Goal: Check status: Check status

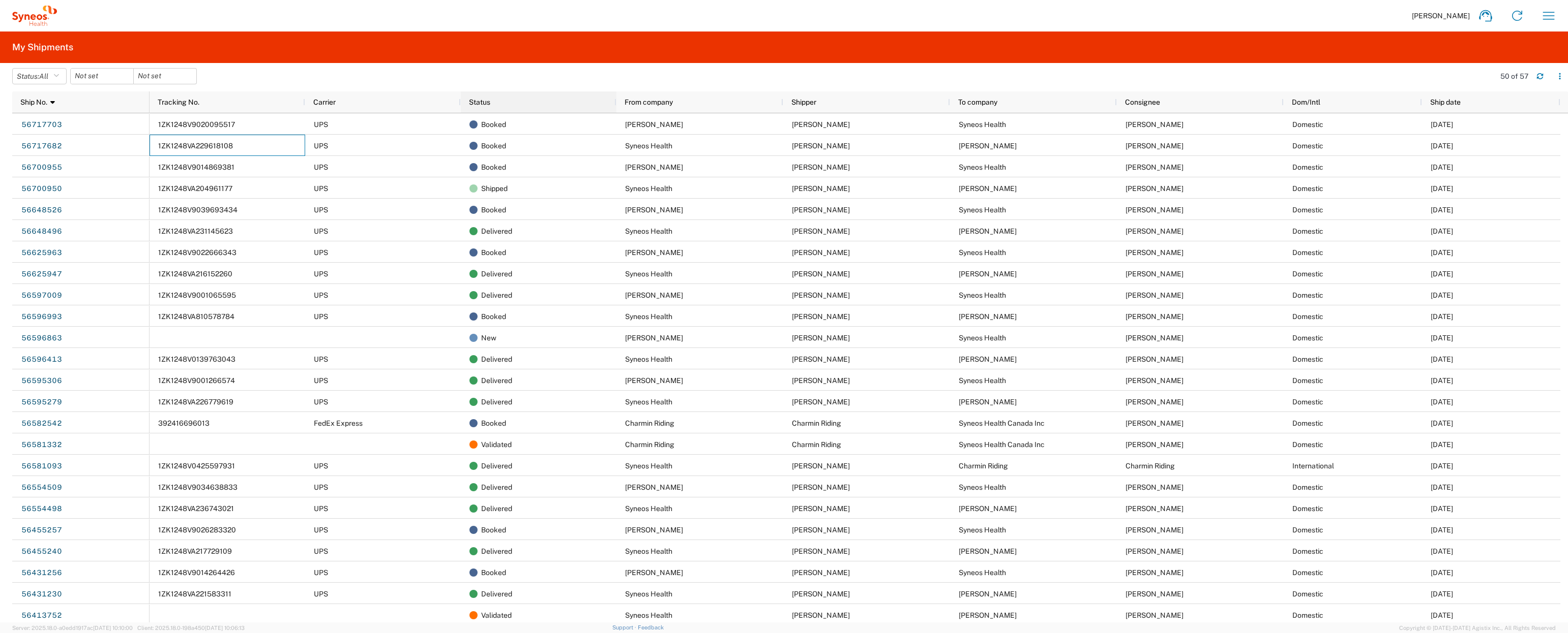
click at [506, 110] on div "Status" at bounding box center [541, 102] width 144 height 16
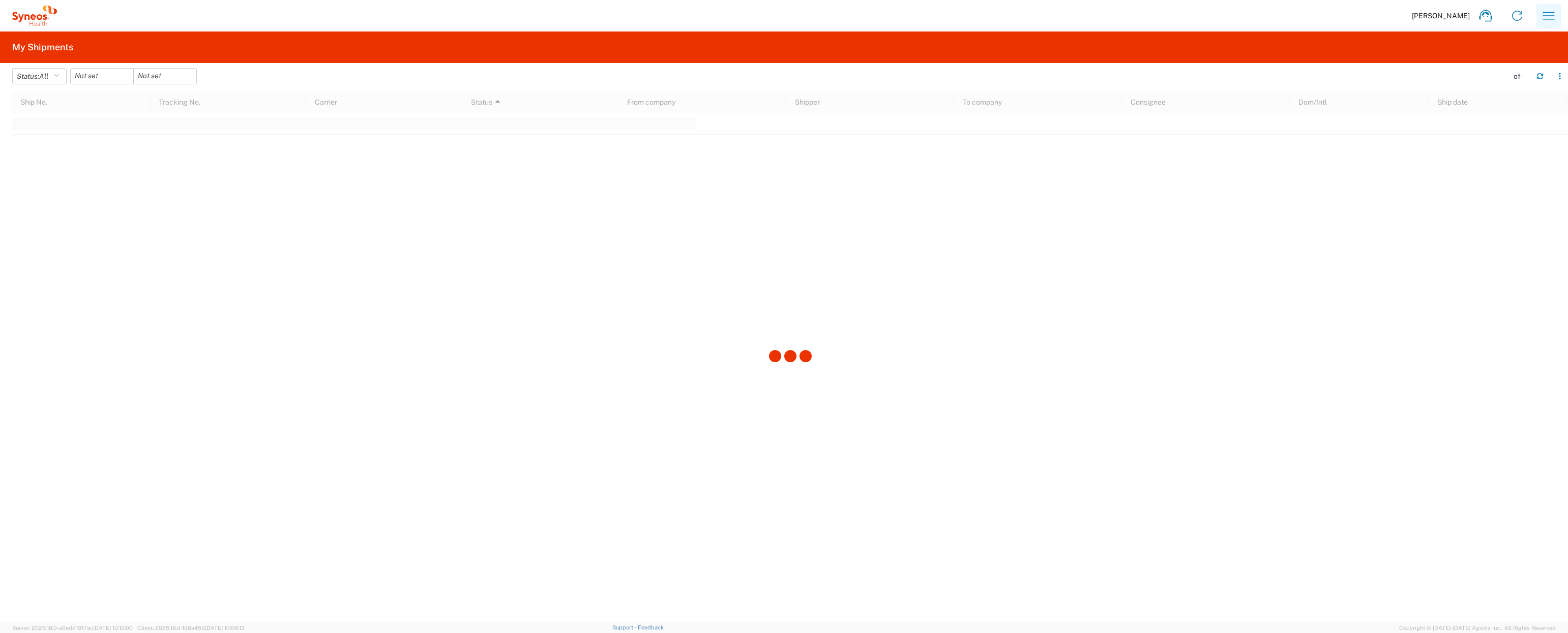
click at [1553, 14] on icon "button" at bounding box center [1548, 15] width 16 height 16
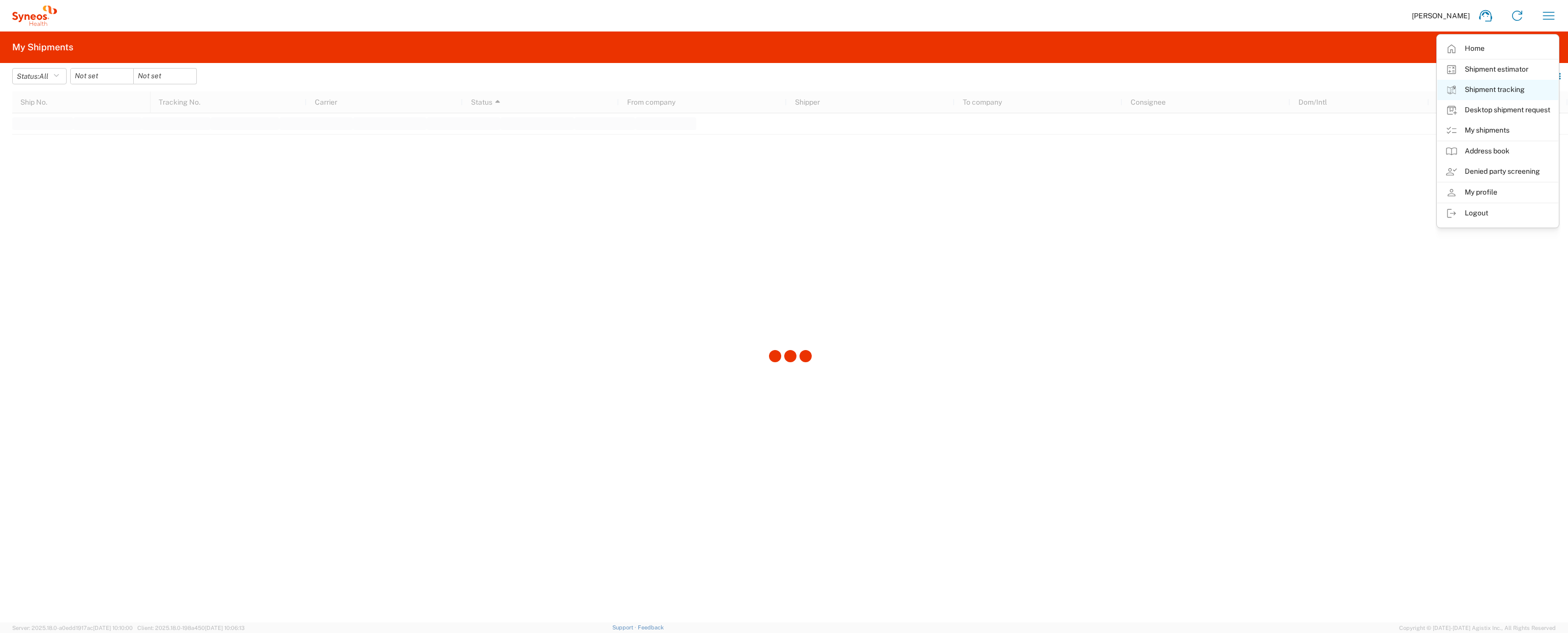
click at [1500, 92] on link "Shipment tracking" at bounding box center [1497, 90] width 121 height 21
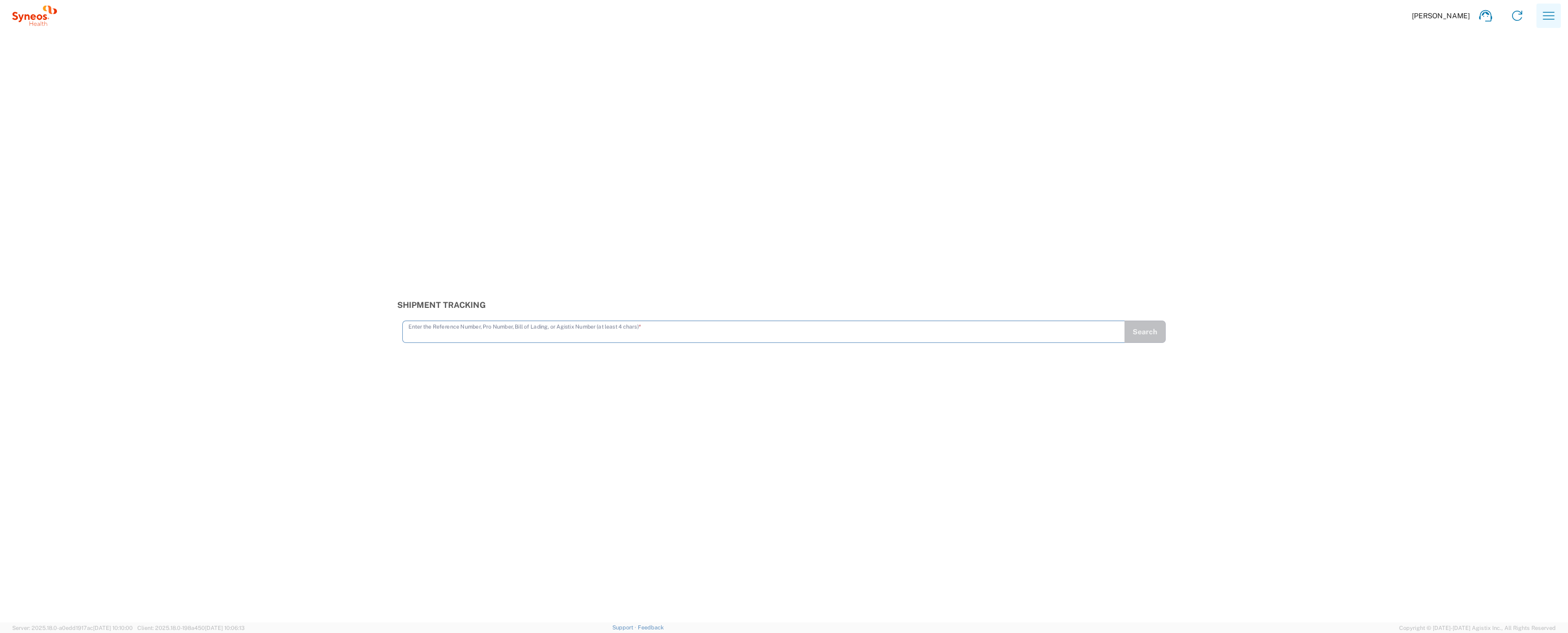
click at [1547, 13] on icon "button" at bounding box center [1548, 15] width 16 height 16
click at [1484, 135] on link "My shipments" at bounding box center [1497, 130] width 121 height 21
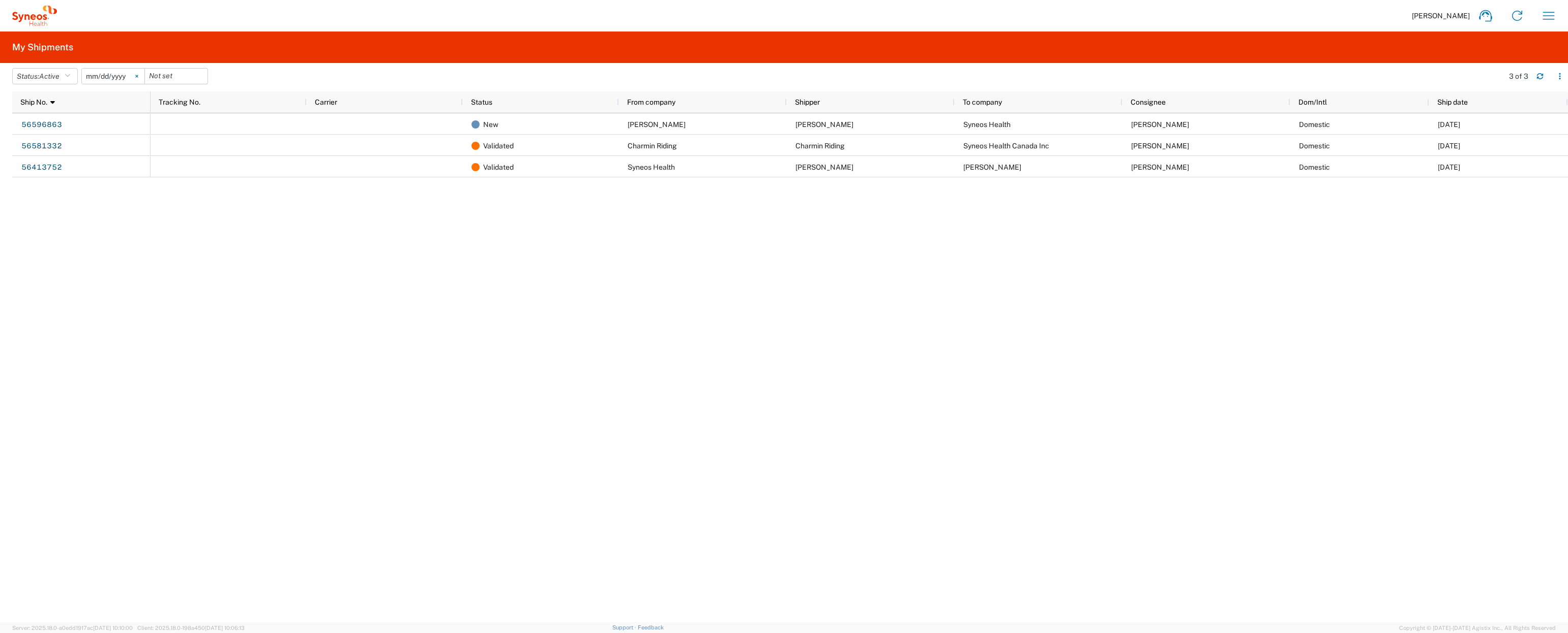
click at [142, 76] on svg-icon at bounding box center [137, 75] width 15 height 15
click at [70, 77] on icon "button" at bounding box center [67, 76] width 5 height 7
click at [31, 128] on span "All" at bounding box center [72, 130] width 119 height 16
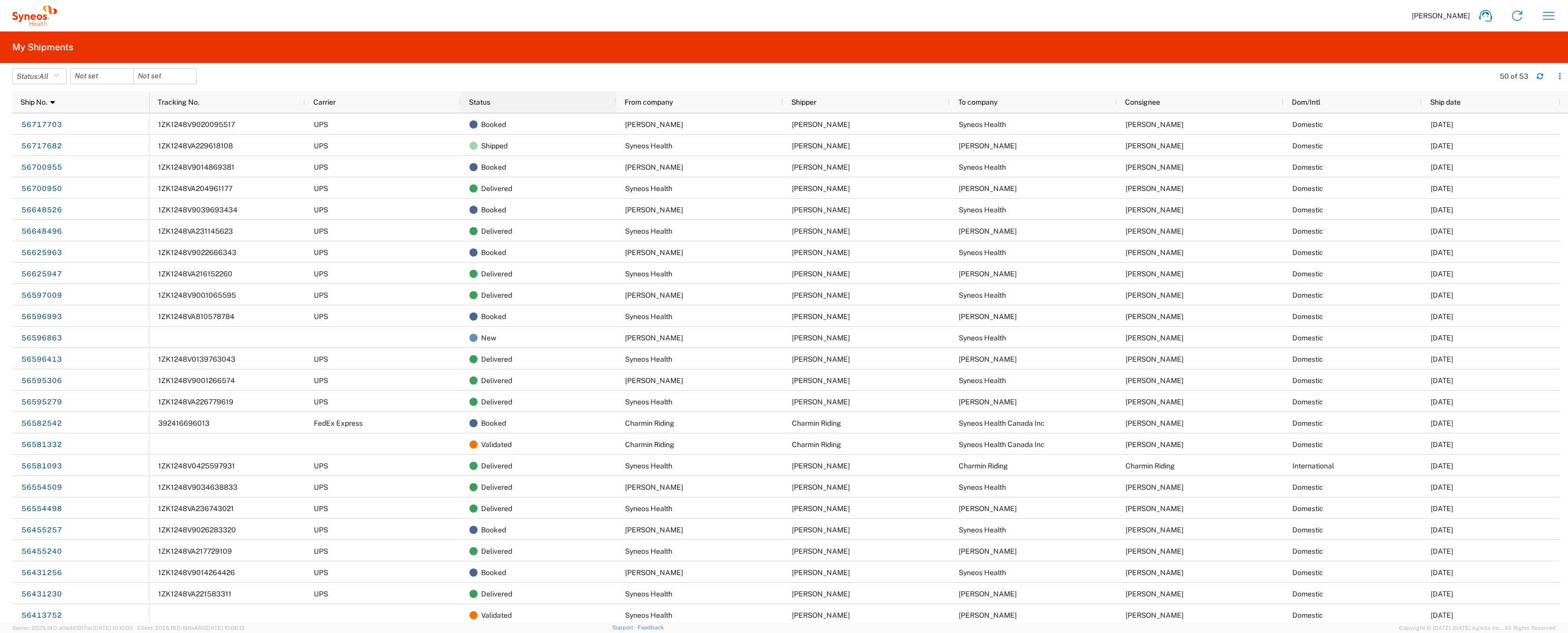
click at [516, 105] on div "Status" at bounding box center [541, 102] width 144 height 16
click at [492, 106] on span at bounding box center [494, 101] width 7 height 8
